Goal: Information Seeking & Learning: Learn about a topic

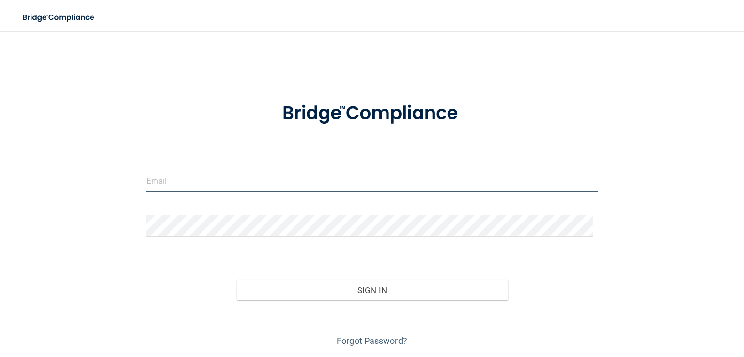
click at [171, 179] on input "email" at bounding box center [371, 181] width 451 height 22
type input "lisa@bracem.com"
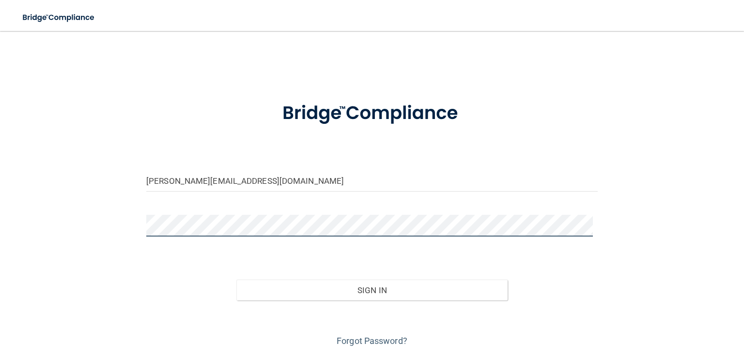
click at [236, 280] on button "Sign In" at bounding box center [371, 290] width 271 height 21
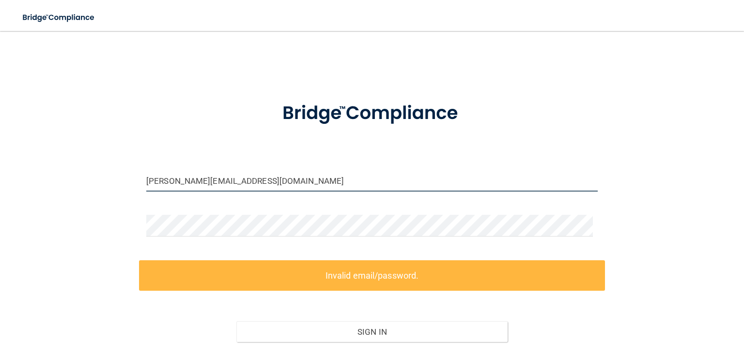
drag, startPoint x: 229, startPoint y: 183, endPoint x: 0, endPoint y: 171, distance: 228.9
click at [12, 172] on main "lisa@bracem.com Invalid email/password. You don't have permission to access tha…" at bounding box center [372, 194] width 744 height 326
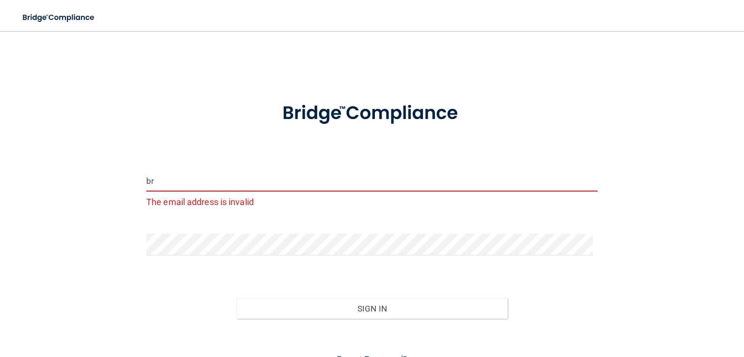
type input "b"
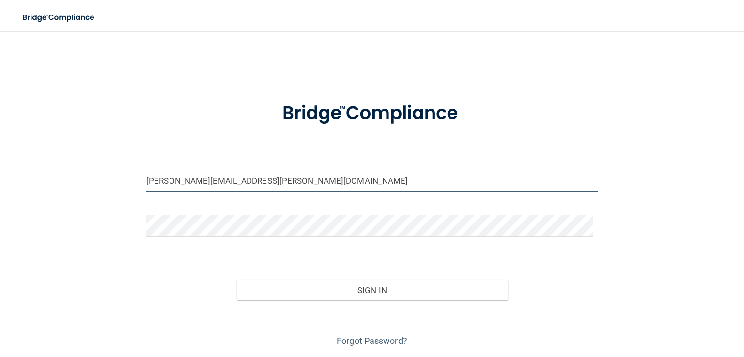
type input "lisa.drabik@gmail.com"
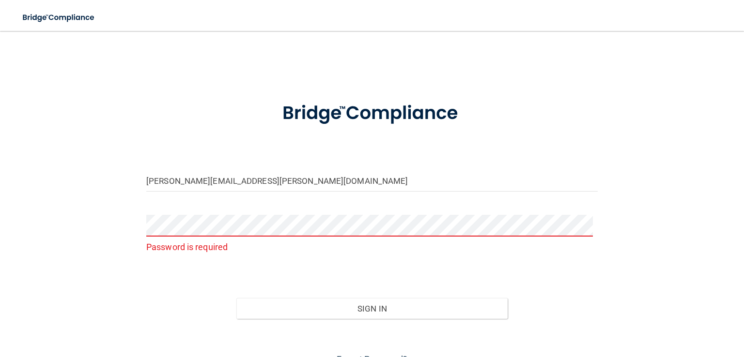
click at [208, 237] on div "Password is required" at bounding box center [371, 235] width 451 height 40
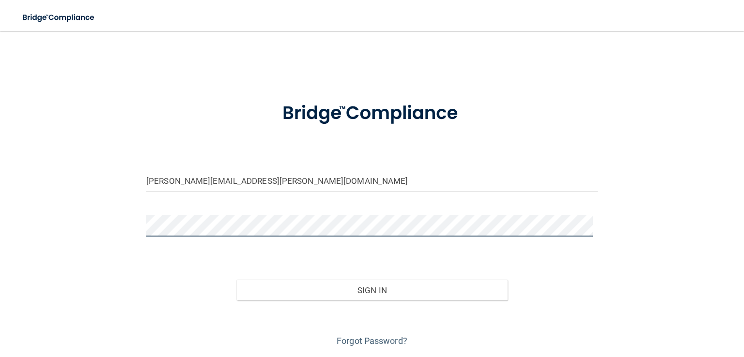
click at [236, 280] on button "Sign In" at bounding box center [371, 290] width 271 height 21
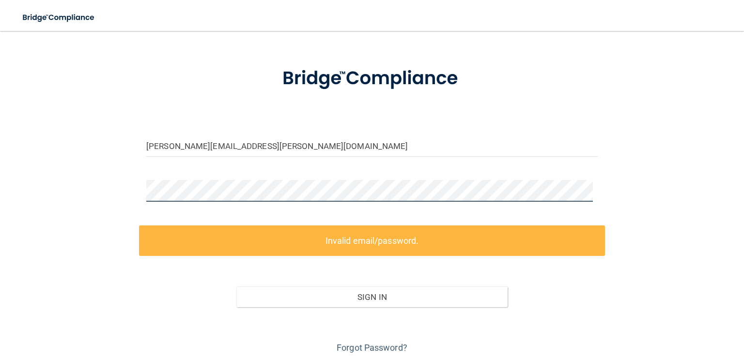
scroll to position [72, 0]
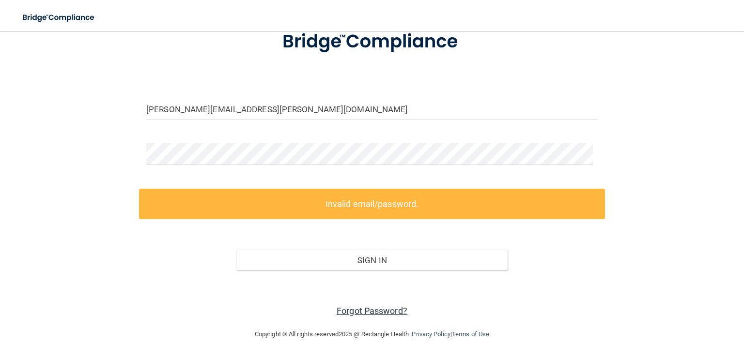
click at [363, 311] on link "Forgot Password?" at bounding box center [372, 311] width 71 height 10
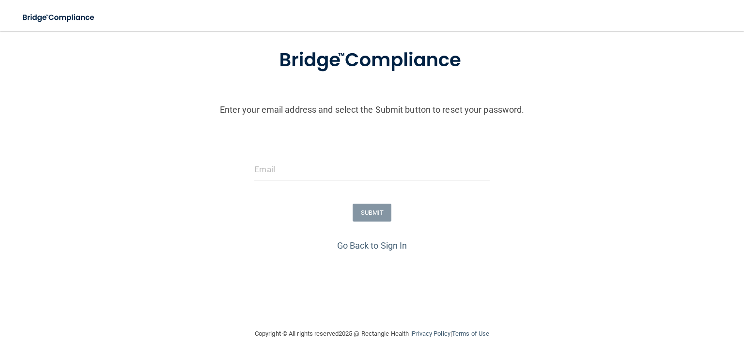
scroll to position [54, 0]
click at [290, 178] on input "email" at bounding box center [371, 170] width 235 height 22
type input "lisa.drabik@gmail.com"
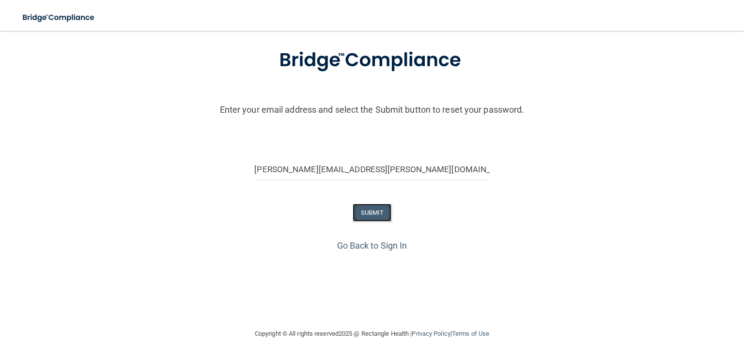
click at [371, 211] on button "SUBMIT" at bounding box center [372, 213] width 39 height 18
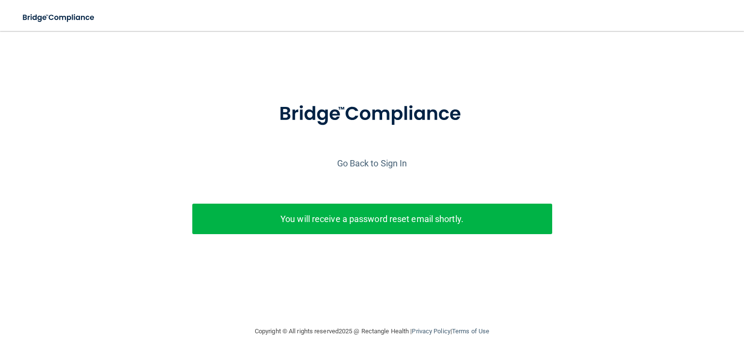
scroll to position [0, 0]
click at [375, 221] on p "You will receive a password reset email shortly." at bounding box center [372, 219] width 345 height 16
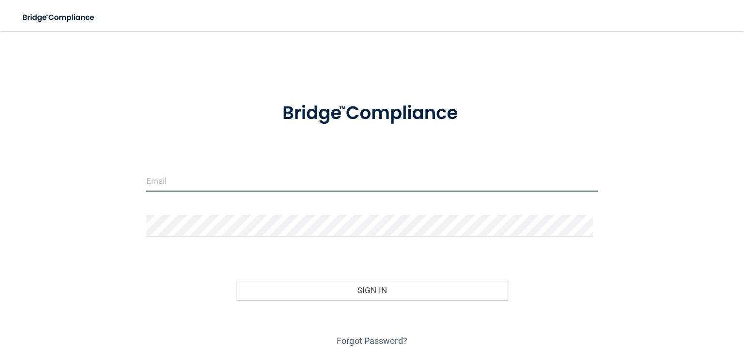
drag, startPoint x: 188, startPoint y: 182, endPoint x: 201, endPoint y: 181, distance: 13.1
click at [190, 182] on input "email" at bounding box center [371, 181] width 451 height 22
type input "lisa.drabik@gmail.com"
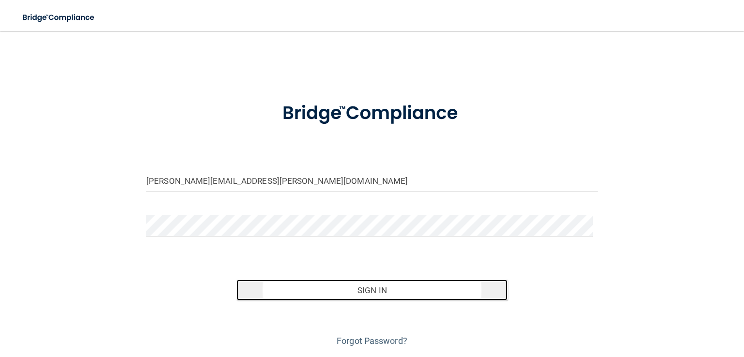
click at [371, 289] on button "Sign In" at bounding box center [371, 290] width 271 height 21
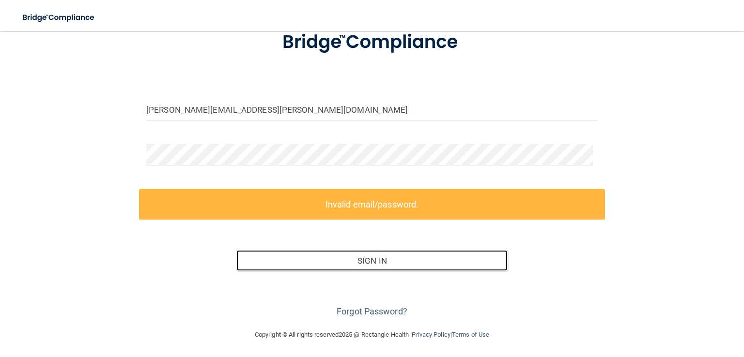
scroll to position [72, 0]
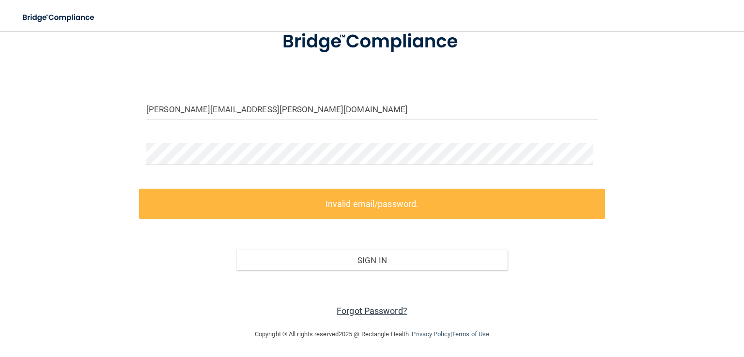
click at [356, 309] on link "Forgot Password?" at bounding box center [372, 311] width 71 height 10
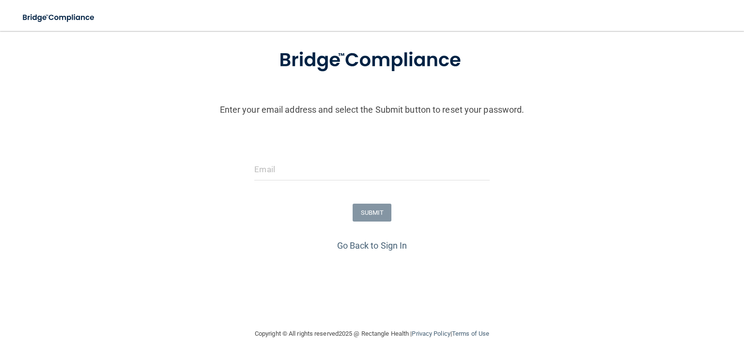
scroll to position [54, 0]
click at [258, 170] on input "email" at bounding box center [371, 170] width 235 height 22
type input "lisa.drabik@gmail.com"
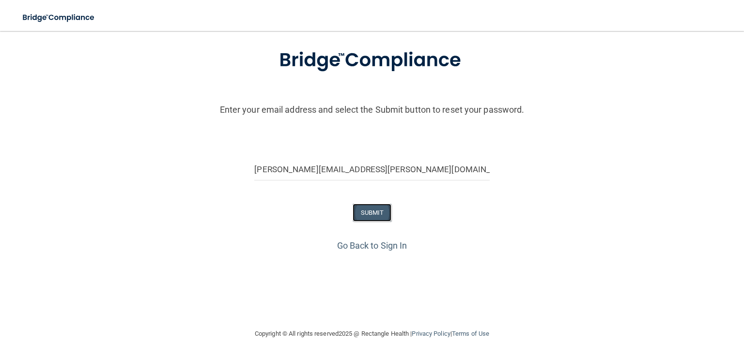
click at [369, 213] on button "SUBMIT" at bounding box center [372, 213] width 39 height 18
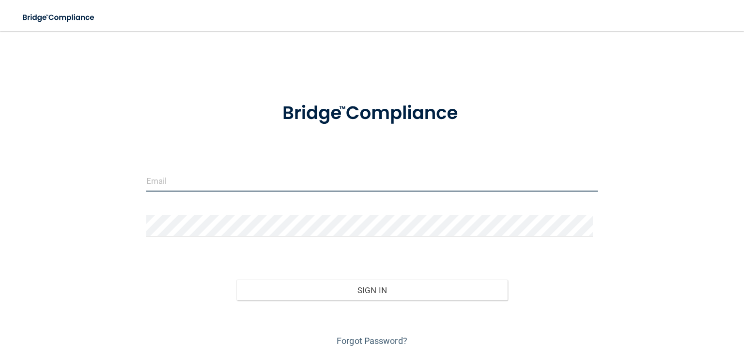
click at [180, 179] on input "email" at bounding box center [371, 181] width 451 height 22
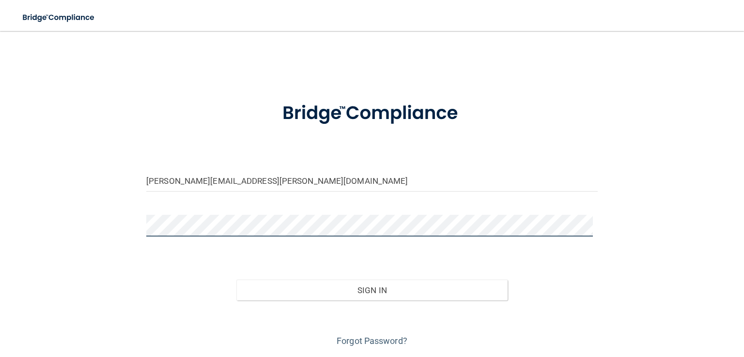
click at [236, 280] on button "Sign In" at bounding box center [371, 290] width 271 height 21
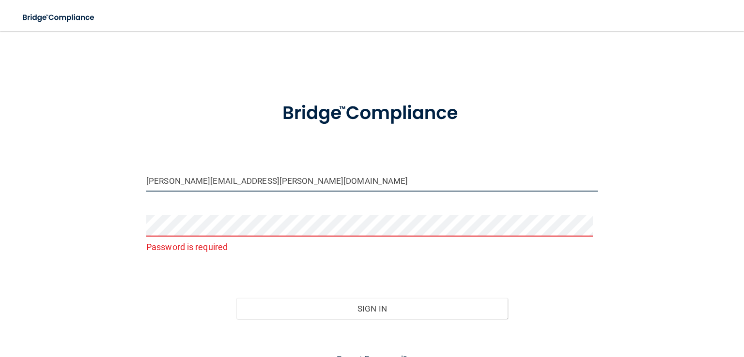
click at [263, 183] on input "lisa.drabik@gmail.com" at bounding box center [371, 181] width 451 height 22
drag, startPoint x: 239, startPoint y: 182, endPoint x: 1, endPoint y: 170, distance: 238.6
click at [0, 181] on main "lisa.drabik@gmail.com Password is required Invalid email/password. You don't ha…" at bounding box center [372, 194] width 744 height 326
type input "[EMAIL_ADDRESS][PERSON_NAME][DOMAIN_NAME]"
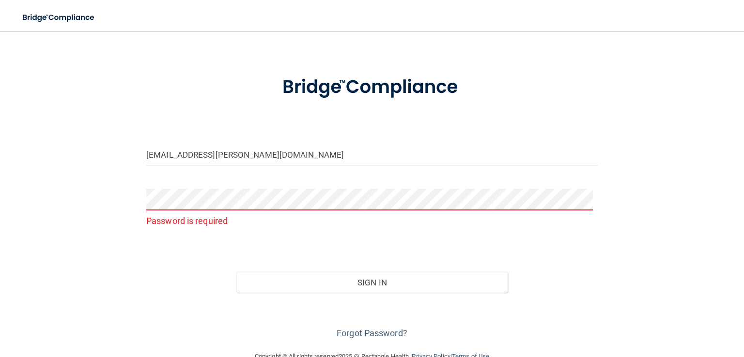
scroll to position [48, 0]
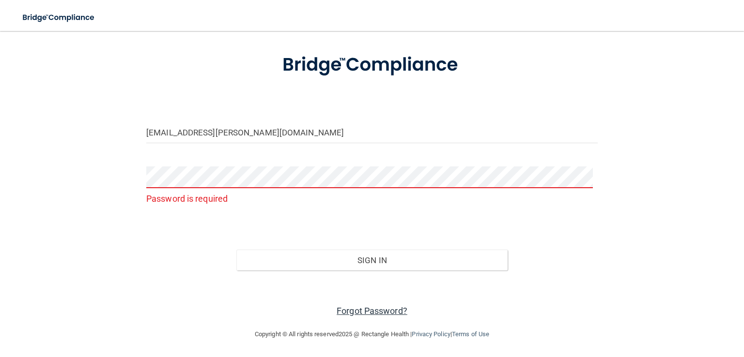
click at [370, 307] on link "Forgot Password?" at bounding box center [372, 311] width 71 height 10
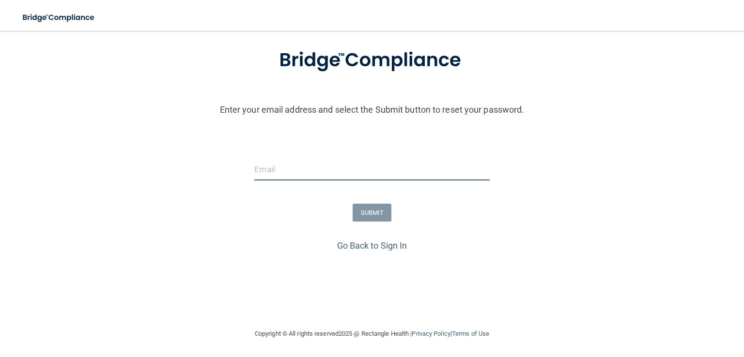
drag, startPoint x: 272, startPoint y: 172, endPoint x: 291, endPoint y: 161, distance: 22.1
click at [274, 171] on input "email" at bounding box center [371, 170] width 235 height 22
type input "[EMAIL_ADDRESS][PERSON_NAME][DOMAIN_NAME]"
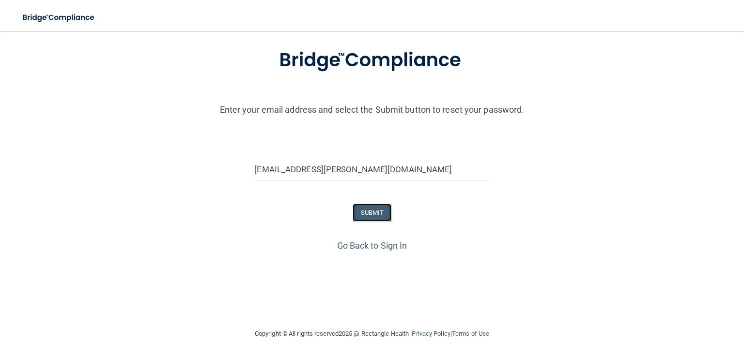
click at [371, 212] on button "SUBMIT" at bounding box center [372, 213] width 39 height 18
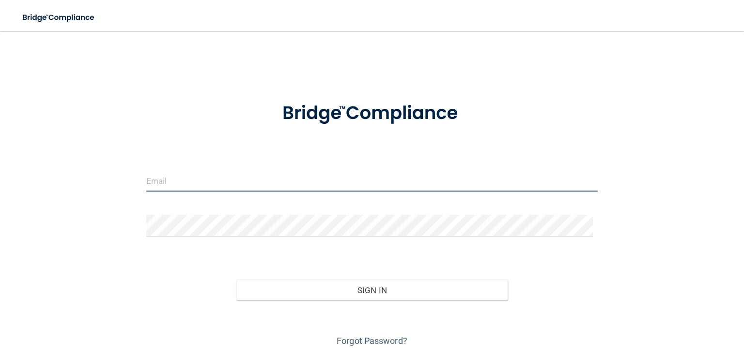
drag, startPoint x: 180, startPoint y: 181, endPoint x: 185, endPoint y: 179, distance: 5.4
click at [180, 181] on input "email" at bounding box center [371, 181] width 451 height 22
type input "[EMAIL_ADDRESS][PERSON_NAME][DOMAIN_NAME]"
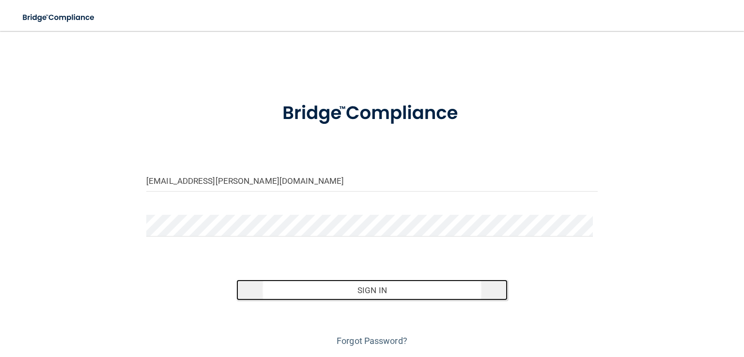
click at [376, 289] on button "Sign In" at bounding box center [371, 290] width 271 height 21
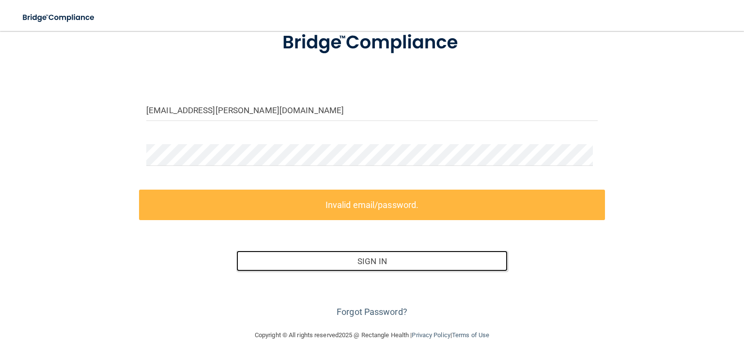
scroll to position [72, 0]
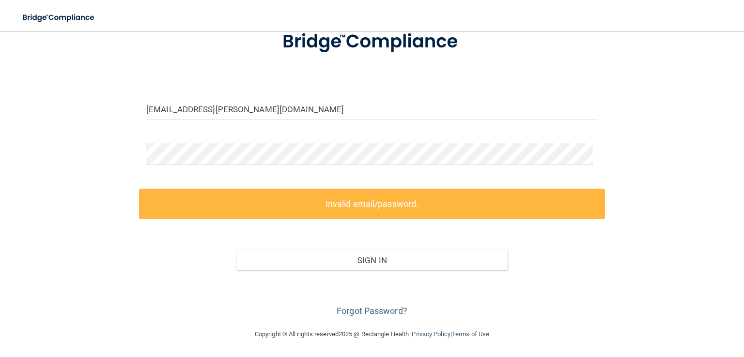
click at [174, 139] on form "bracem.lisa@gmail.com Invalid email/password. You don't have permission to acce…" at bounding box center [371, 168] width 451 height 302
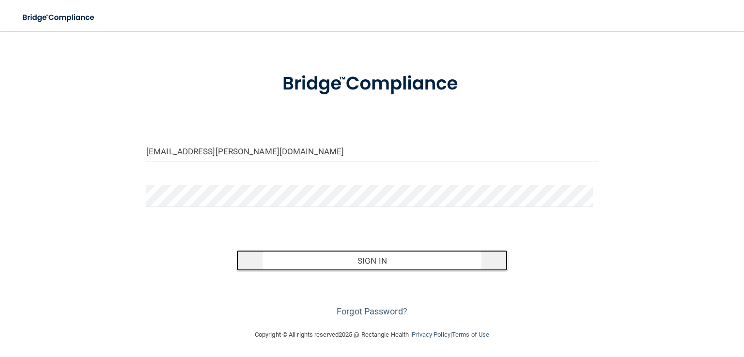
click at [361, 260] on button "Sign In" at bounding box center [371, 260] width 271 height 21
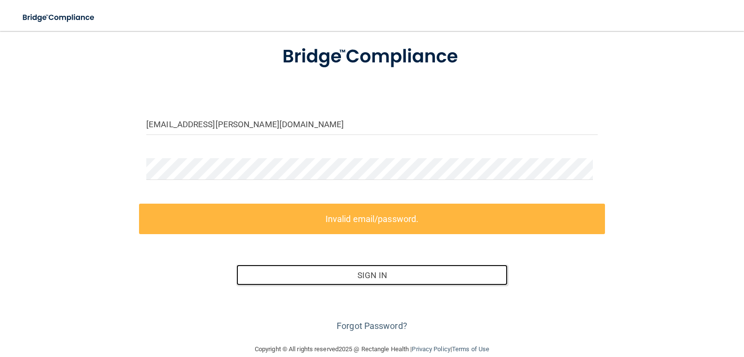
scroll to position [72, 0]
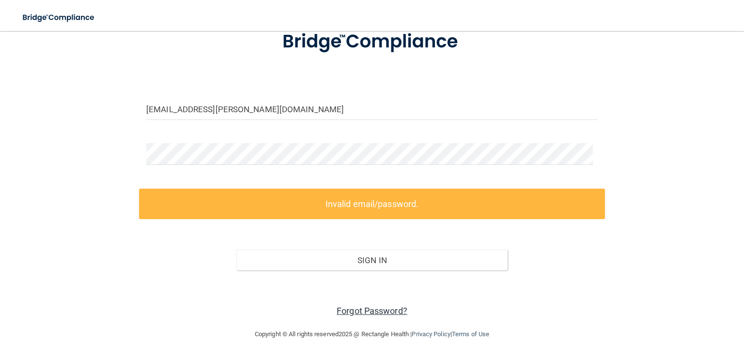
click at [364, 310] on link "Forgot Password?" at bounding box center [372, 311] width 71 height 10
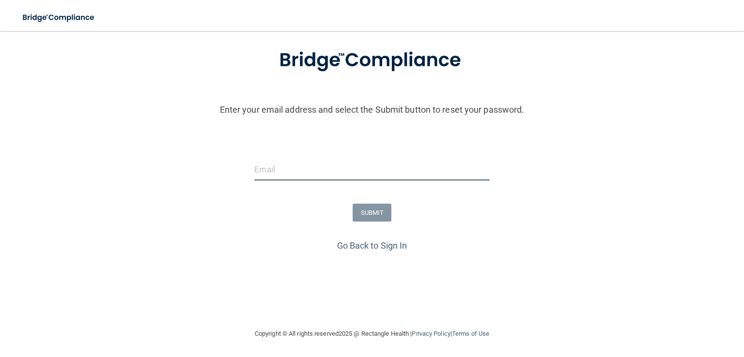
click at [285, 176] on input "email" at bounding box center [371, 170] width 235 height 22
type input "[EMAIL_ADDRESS][PERSON_NAME][DOMAIN_NAME]"
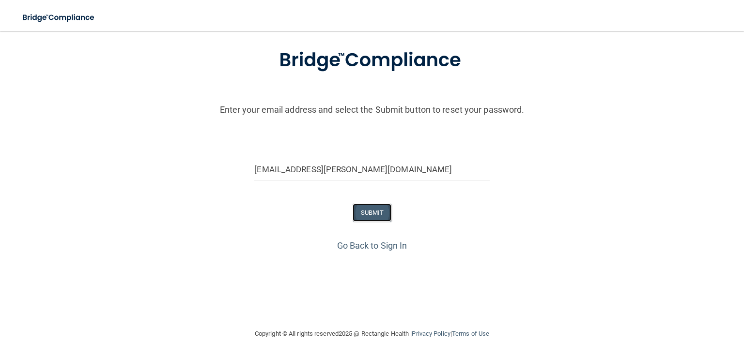
click at [369, 210] on button "SUBMIT" at bounding box center [372, 213] width 39 height 18
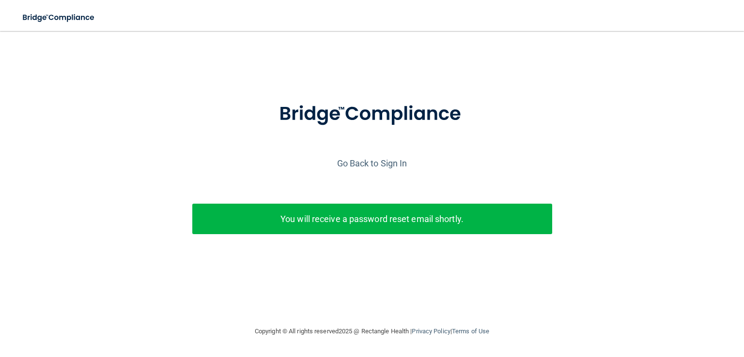
click at [370, 222] on p "You will receive a password reset email shortly." at bounding box center [372, 219] width 345 height 16
click at [377, 164] on link "Go Back to Sign In" at bounding box center [372, 163] width 70 height 10
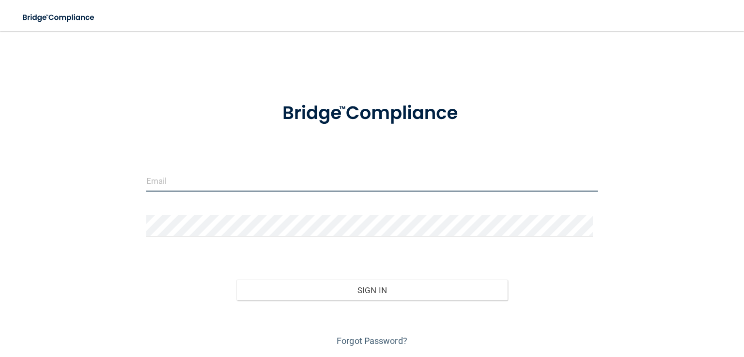
click at [199, 186] on input "email" at bounding box center [371, 181] width 451 height 22
type input "[EMAIL_ADDRESS][PERSON_NAME][DOMAIN_NAME]"
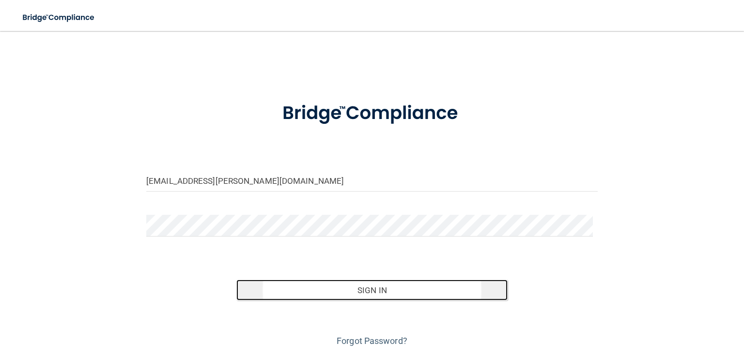
click at [364, 291] on button "Sign In" at bounding box center [371, 290] width 271 height 21
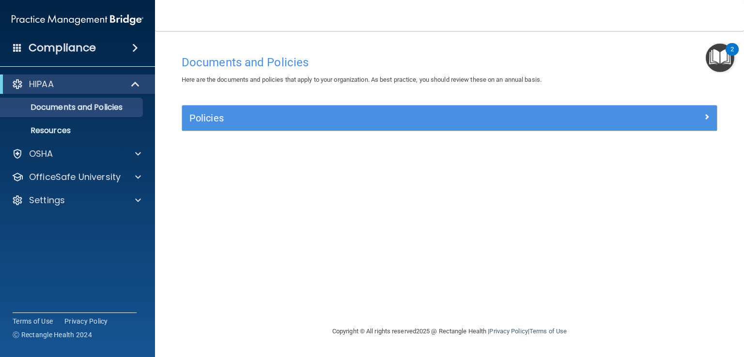
click at [70, 256] on div "Compliance HIPAA Documents and Policies Report an Incident Business Associates …" at bounding box center [77, 178] width 155 height 357
click at [68, 233] on div "Compliance HIPAA Documents and Policies Report an Incident Business Associates …" at bounding box center [77, 178] width 155 height 357
drag, startPoint x: 199, startPoint y: 199, endPoint x: 202, endPoint y: 194, distance: 5.9
click at [201, 200] on div "Documents and Policies Here are the documents and policies that apply to your o…" at bounding box center [449, 188] width 550 height 276
click at [235, 65] on h4 "Documents and Policies" at bounding box center [450, 62] width 536 height 13
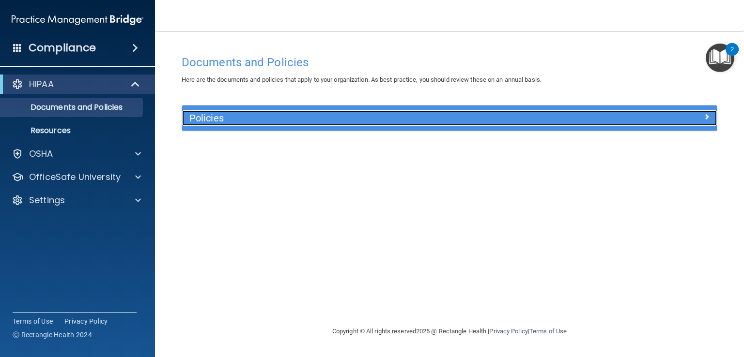
click at [484, 113] on h5 "Policies" at bounding box center [382, 118] width 387 height 11
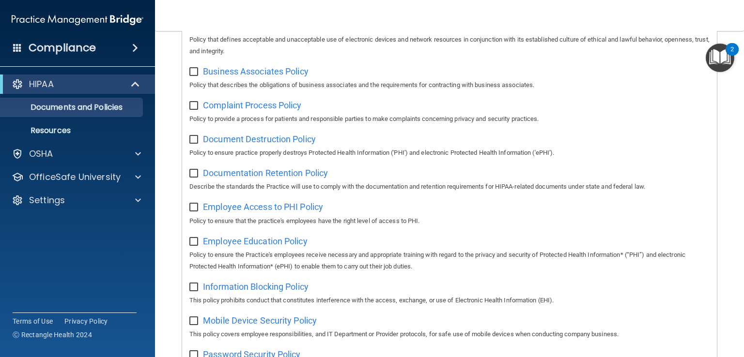
scroll to position [3, 0]
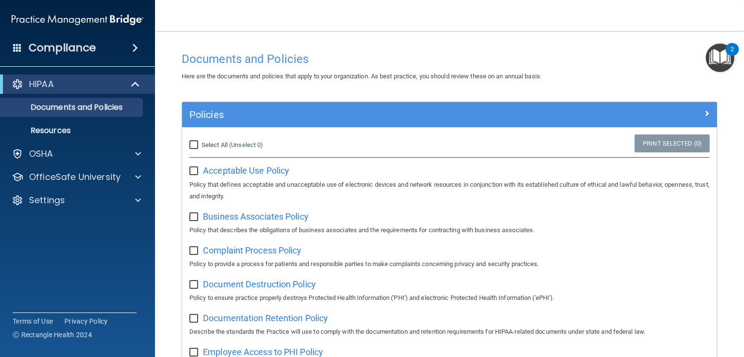
click at [89, 249] on div "Compliance HIPAA Documents and Policies Report an Incident Business Associates …" at bounding box center [77, 178] width 155 height 357
click at [135, 46] on span at bounding box center [135, 48] width 6 height 12
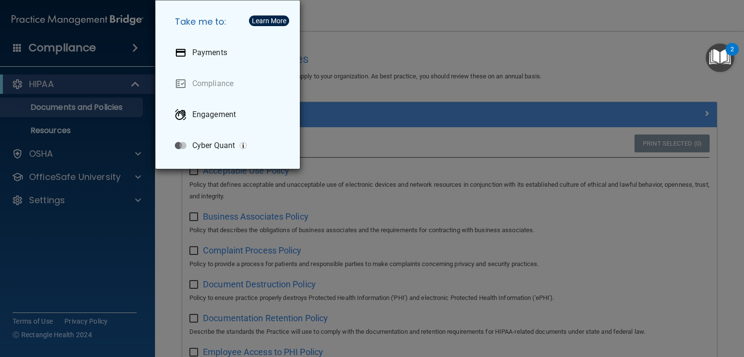
drag, startPoint x: 65, startPoint y: 278, endPoint x: 62, endPoint y: 260, distance: 18.6
click at [65, 276] on div "Take me to: Payments Compliance Engagement Cyber Quant" at bounding box center [372, 178] width 744 height 357
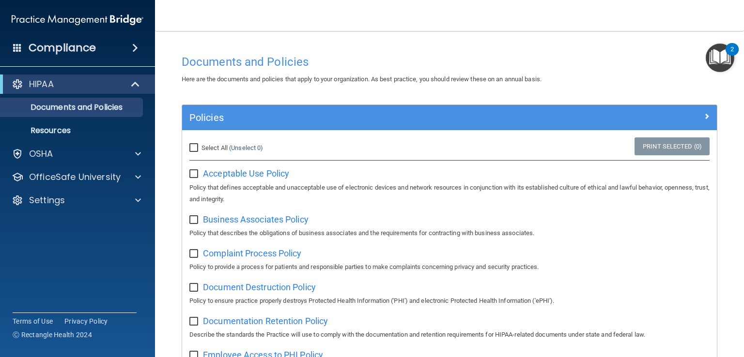
scroll to position [0, 0]
click at [135, 46] on span at bounding box center [135, 48] width 6 height 12
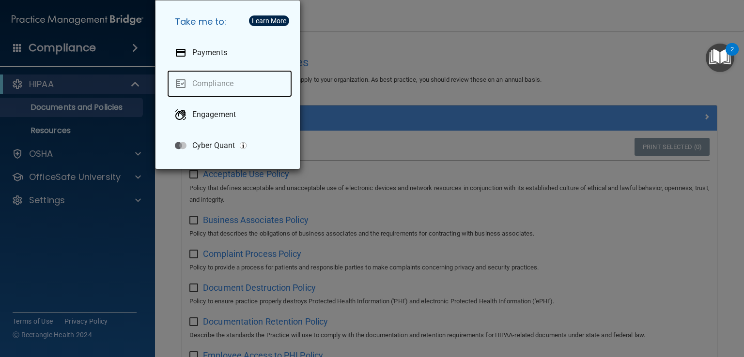
click at [228, 86] on link "Compliance" at bounding box center [229, 83] width 125 height 27
click at [105, 223] on div "Take me to: Payments Compliance Engagement Cyber Quant" at bounding box center [372, 178] width 744 height 357
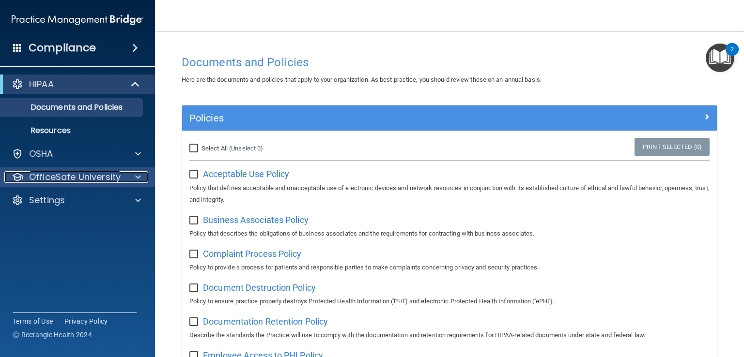
click at [80, 177] on p "OfficeSafe University" at bounding box center [75, 177] width 92 height 12
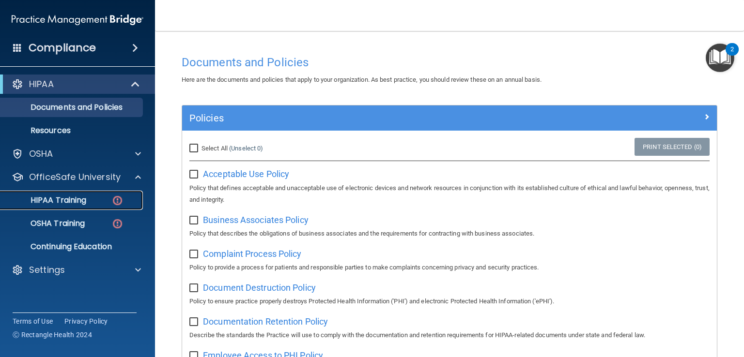
click at [68, 201] on p "HIPAA Training" at bounding box center [46, 201] width 80 height 10
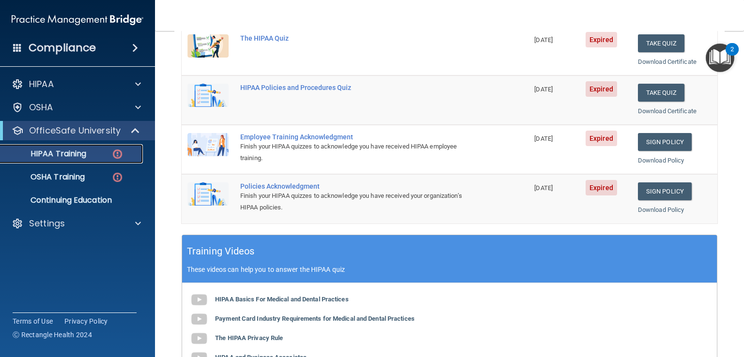
scroll to position [339, 0]
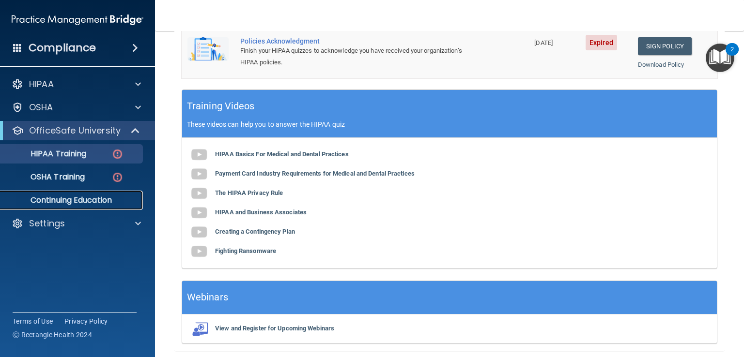
click at [93, 202] on p "Continuing Education" at bounding box center [72, 201] width 132 height 10
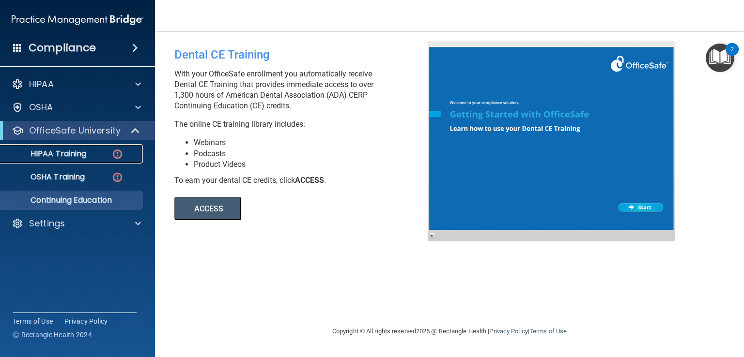
click at [70, 154] on p "HIPAA Training" at bounding box center [46, 154] width 80 height 10
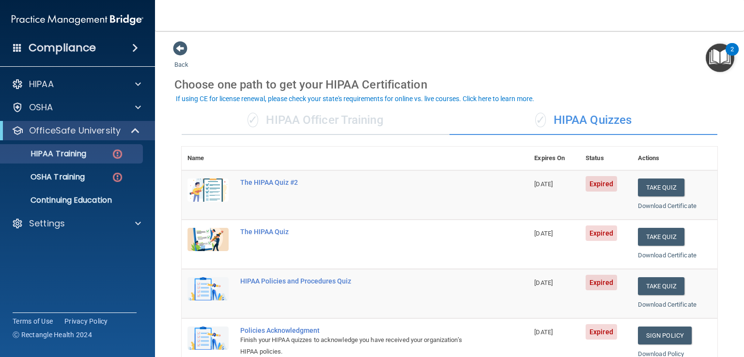
click at [77, 272] on div "Compliance HIPAA Documents and Policies Report an Incident Business Associates …" at bounding box center [77, 178] width 155 height 357
click at [75, 196] on p "Continuing Education" at bounding box center [72, 201] width 132 height 10
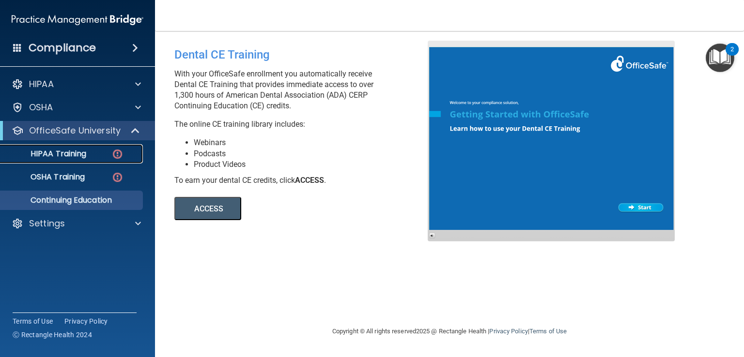
click at [64, 156] on p "HIPAA Training" at bounding box center [46, 154] width 80 height 10
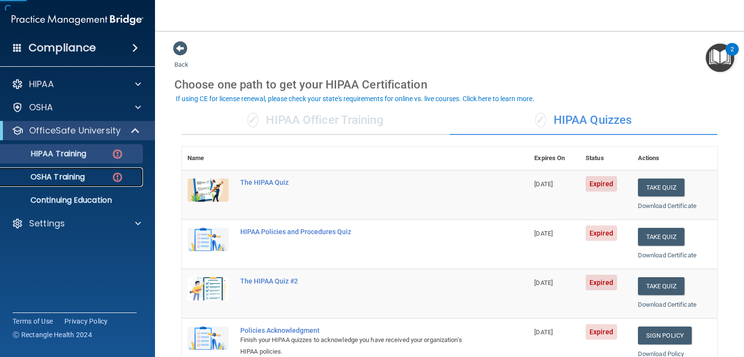
click at [67, 176] on p "OSHA Training" at bounding box center [45, 177] width 78 height 10
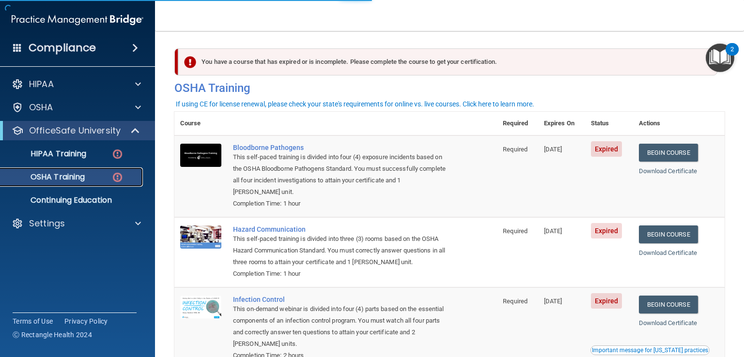
click at [69, 176] on p "OSHA Training" at bounding box center [45, 177] width 78 height 10
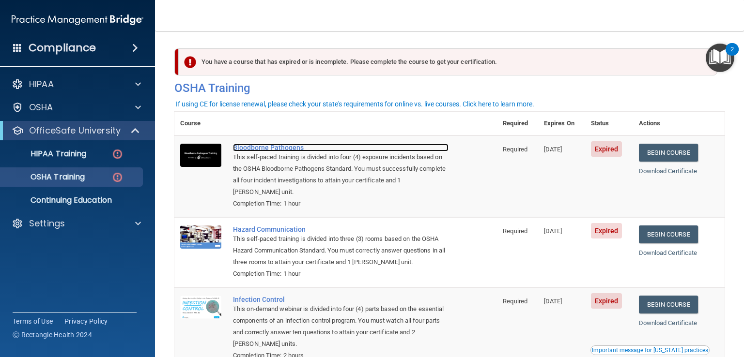
click at [265, 149] on div "Bloodborne Pathogens" at bounding box center [341, 148] width 216 height 8
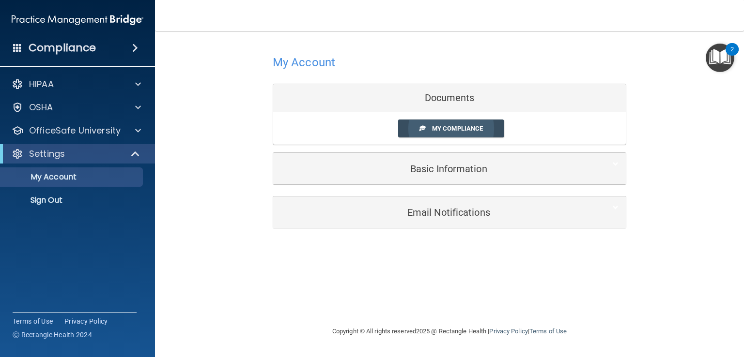
click at [449, 129] on span "My Compliance" at bounding box center [457, 128] width 51 height 7
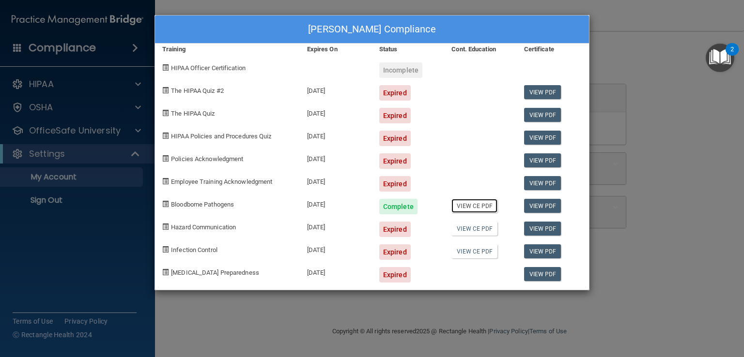
click at [478, 206] on link "View CE PDF" at bounding box center [474, 206] width 46 height 14
click at [541, 94] on link "View PDF" at bounding box center [542, 92] width 37 height 14
click at [650, 119] on div "Lisa Drabik's Compliance Training Expires On Status Cont. Education Certificate…" at bounding box center [372, 178] width 744 height 357
